Goal: Information Seeking & Learning: Check status

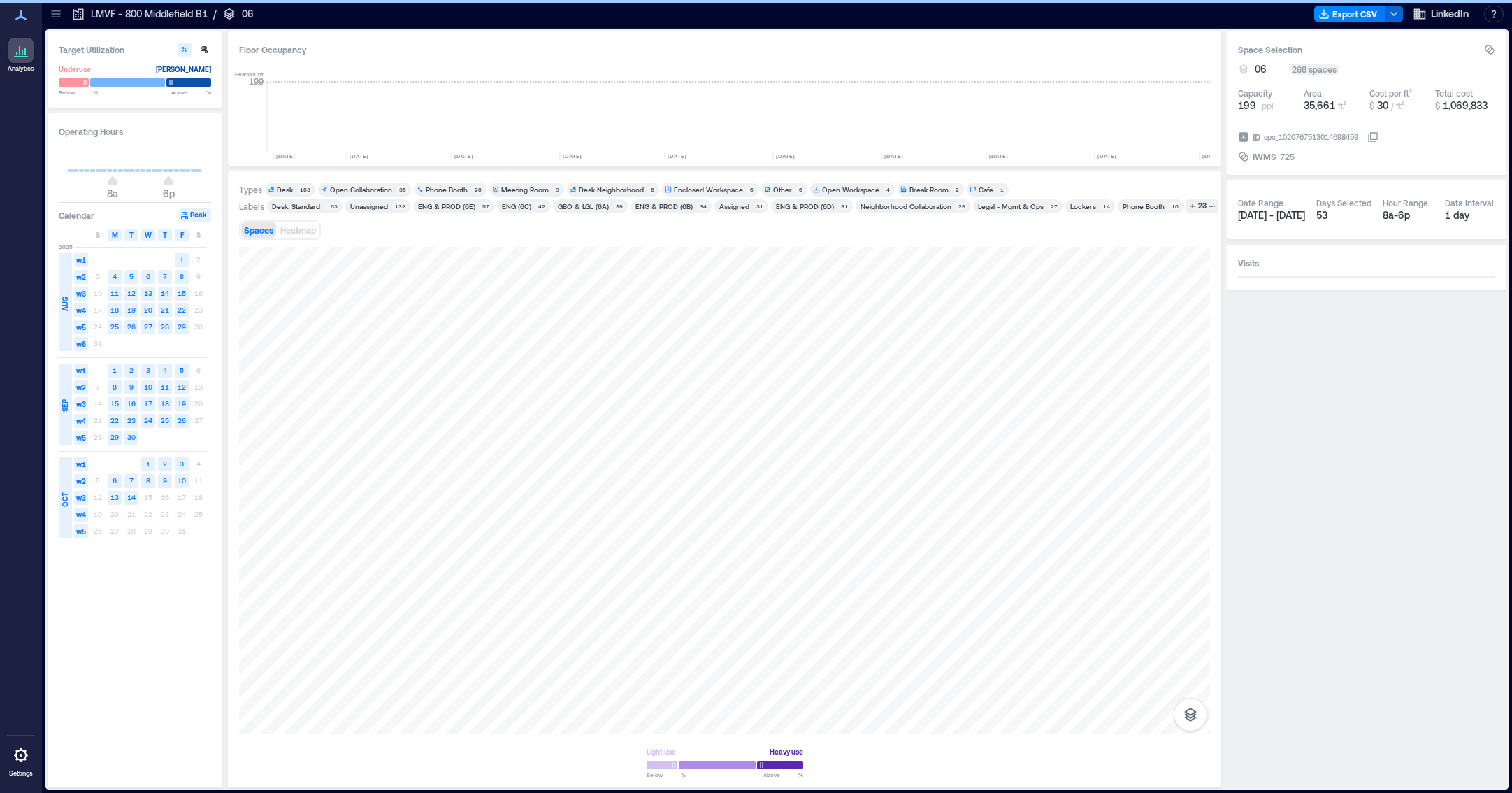
scroll to position [0, 3659]
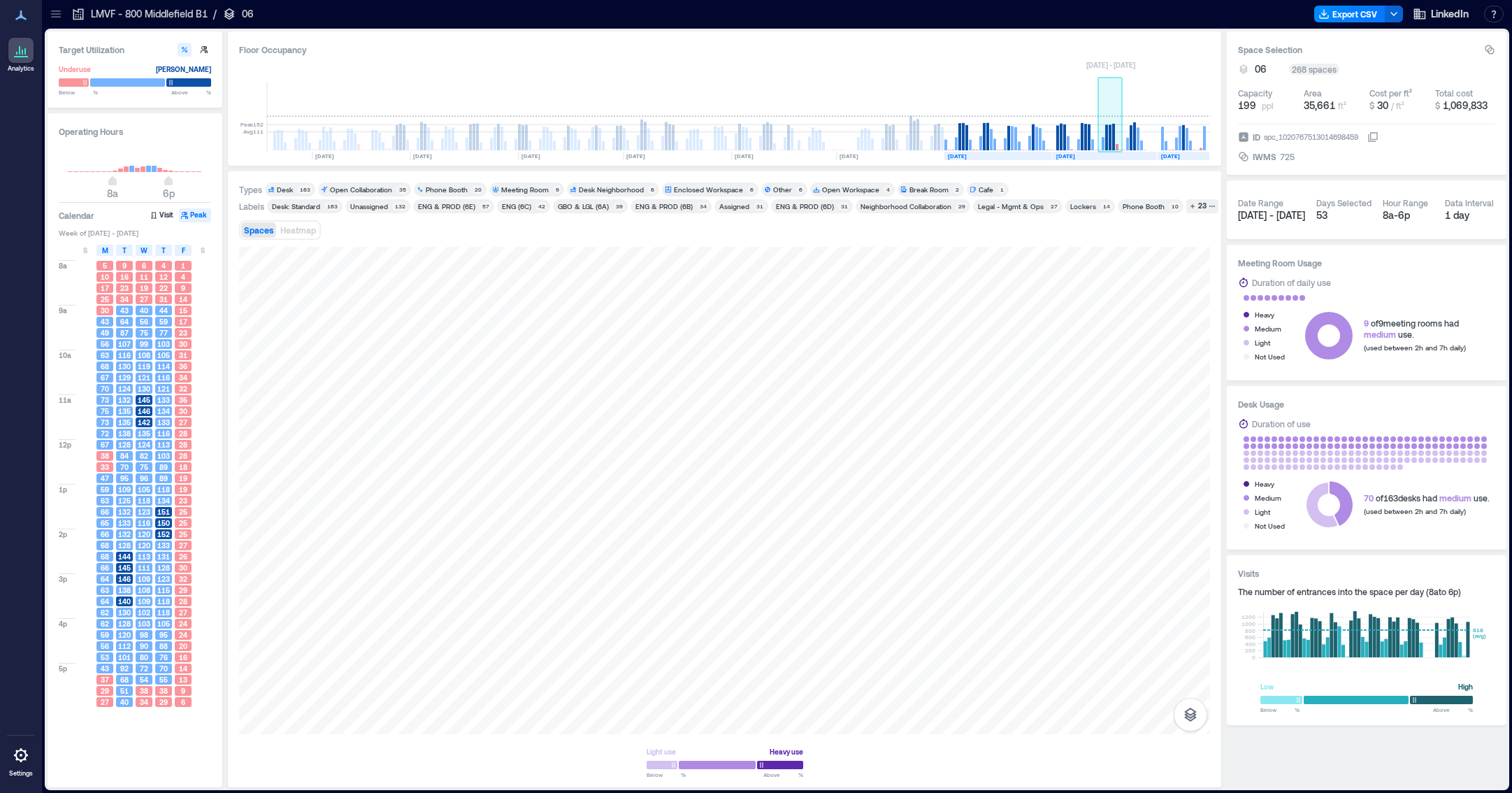
click at [1110, 138] on rect at bounding box center [1110, 137] width 3 height 25
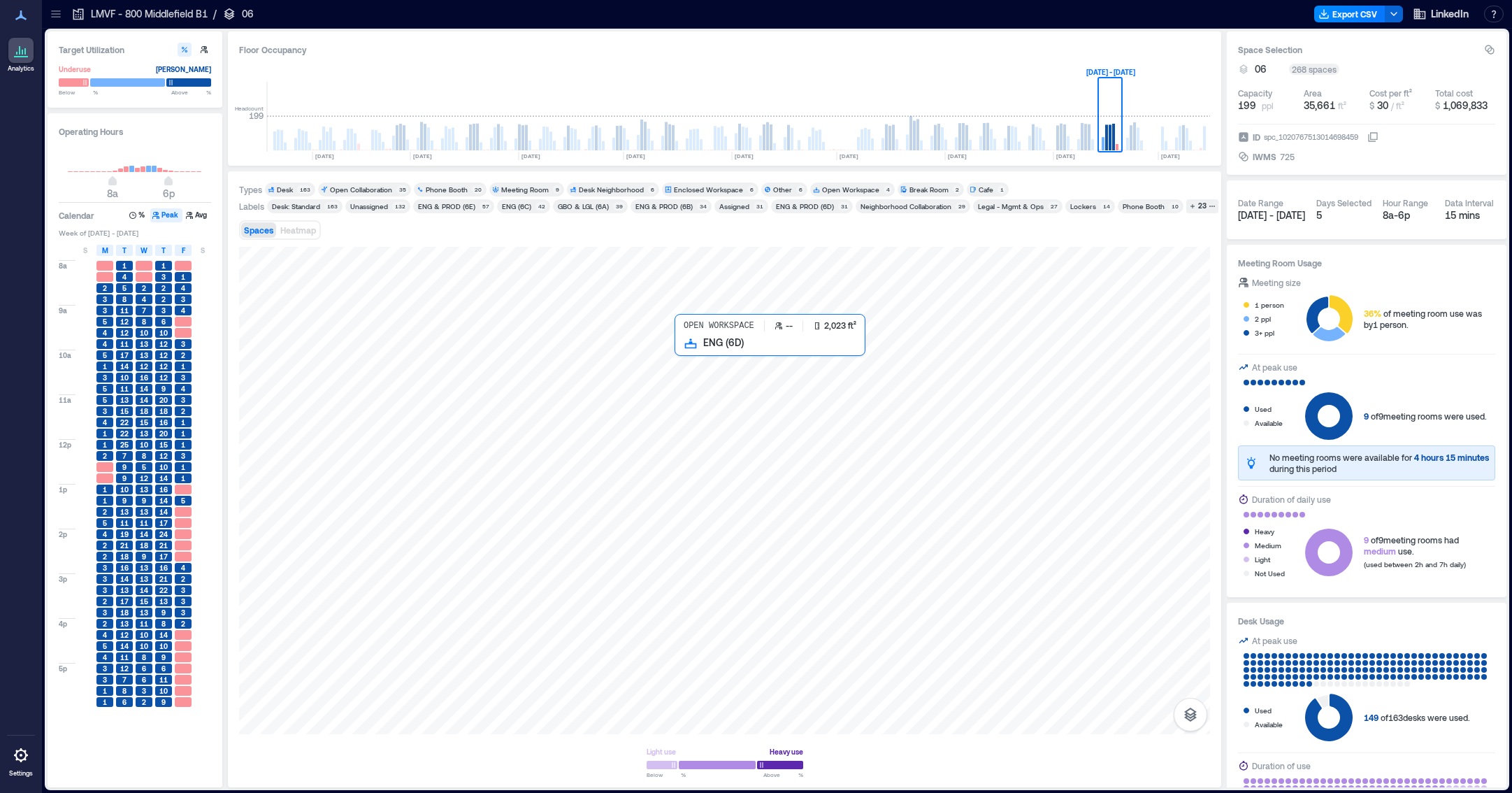
click at [813, 404] on div at bounding box center [725, 490] width 971 height 488
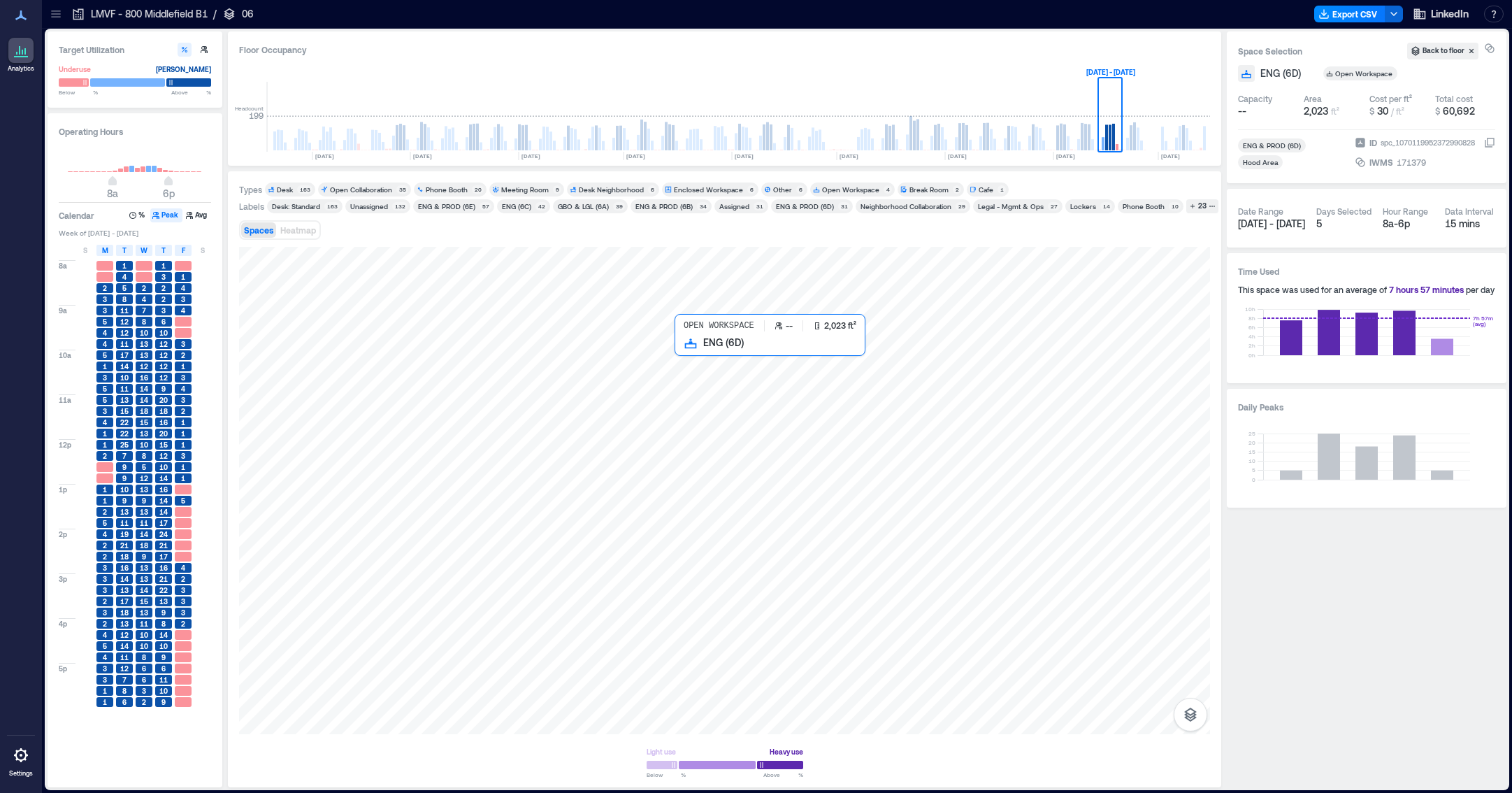
click at [811, 408] on div at bounding box center [725, 490] width 971 height 488
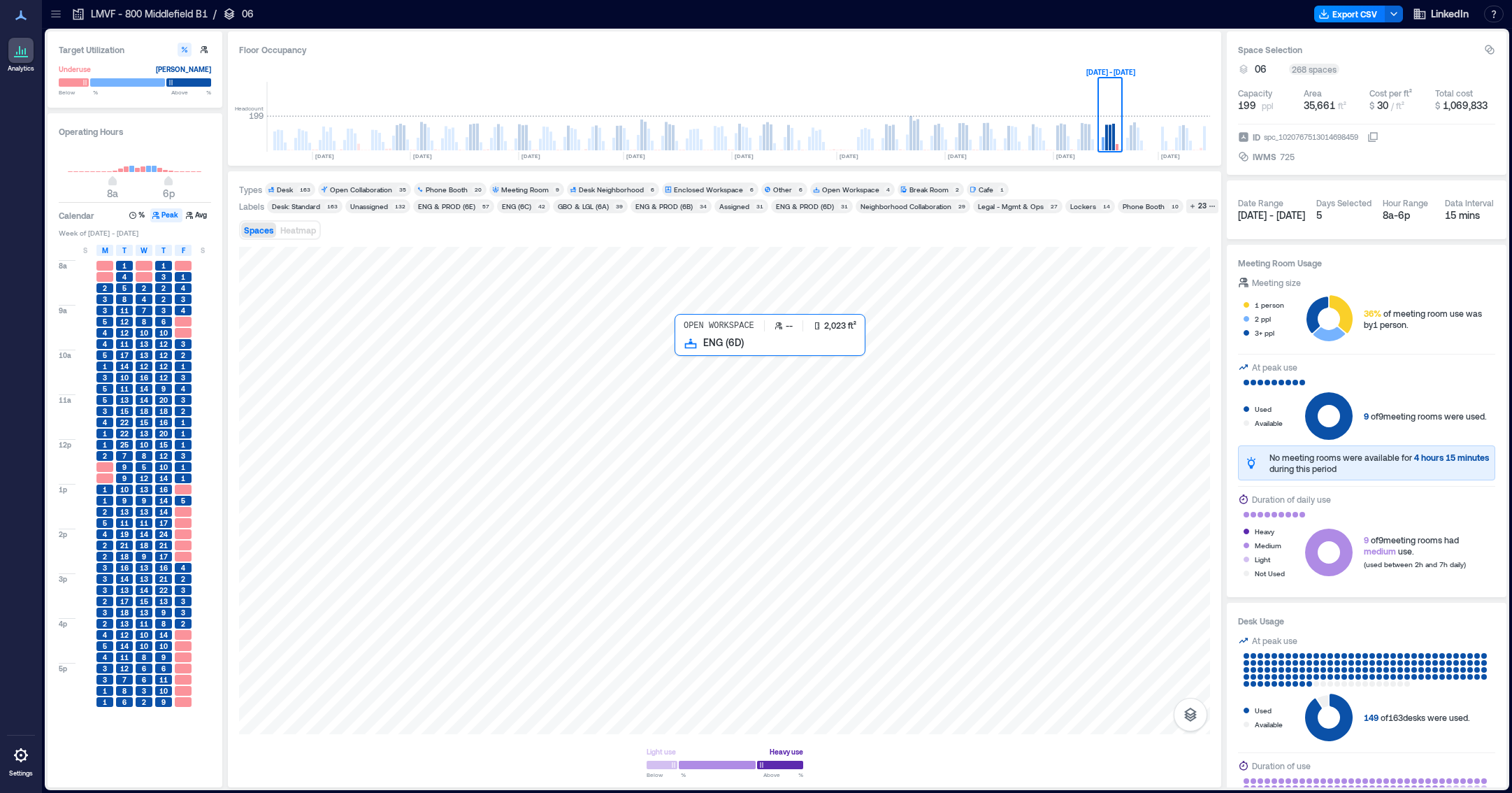
click at [809, 408] on div at bounding box center [725, 490] width 971 height 488
